Goal: Check status: Check status

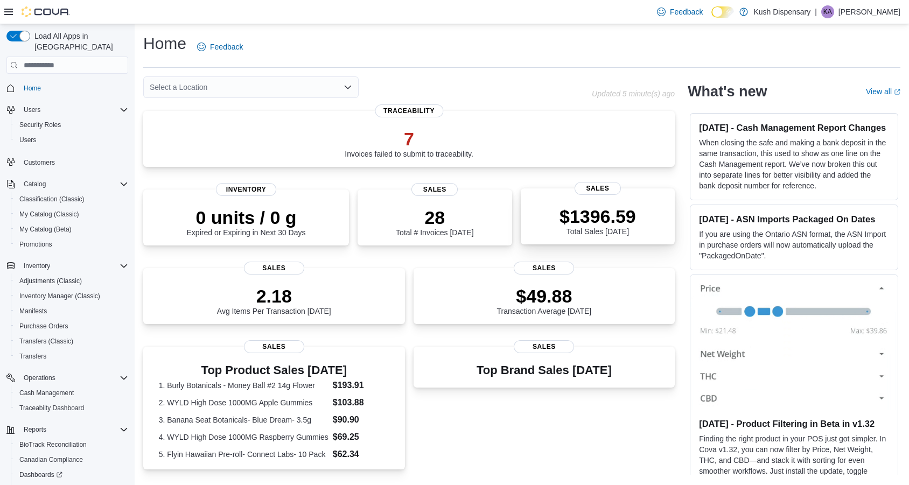
click at [594, 220] on p "$1396.59" at bounding box center [598, 217] width 76 height 22
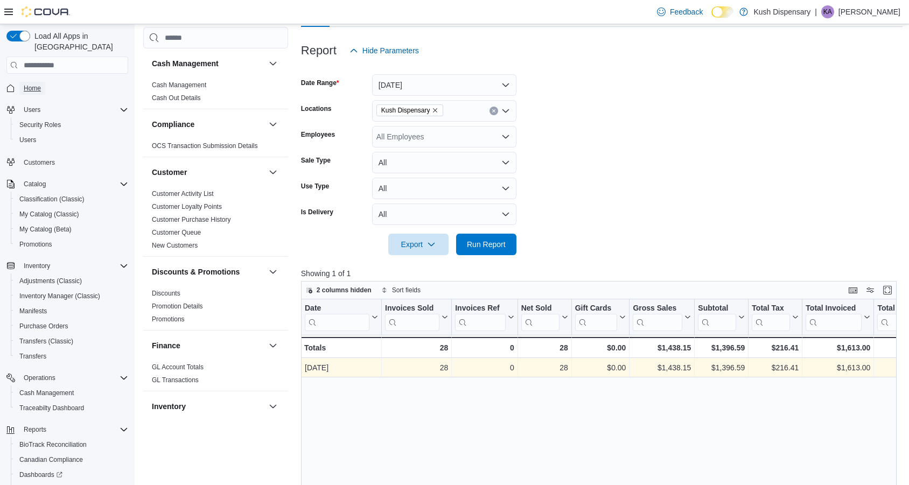
click at [32, 84] on span "Home" at bounding box center [32, 88] width 17 height 9
